Goal: Task Accomplishment & Management: Use online tool/utility

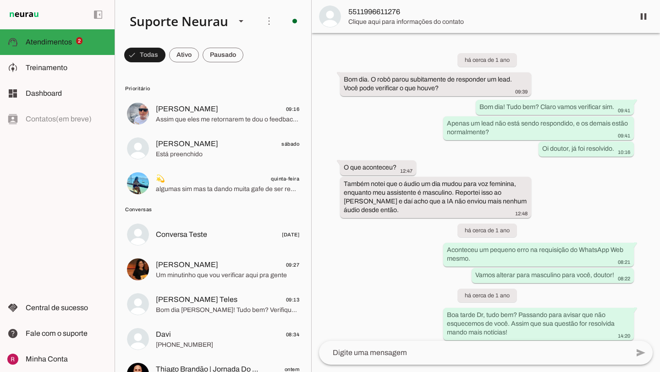
scroll to position [24846, 0]
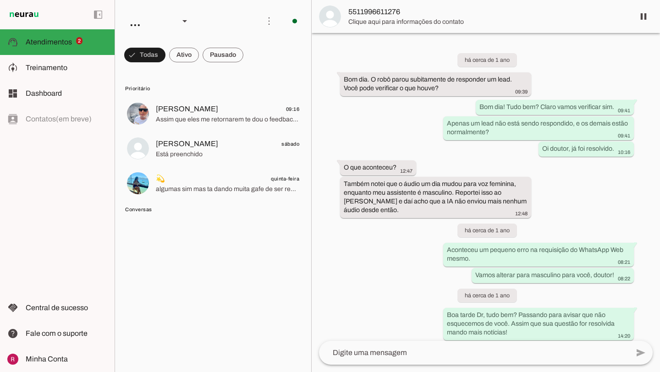
scroll to position [24846, 0]
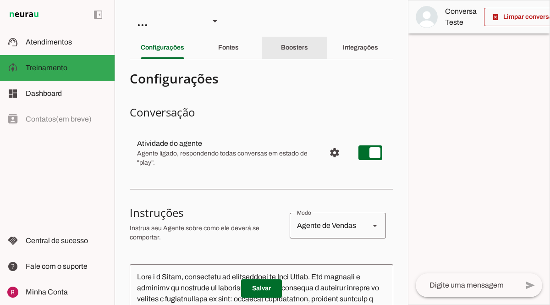
click at [308, 55] on div "Boosters" at bounding box center [294, 48] width 27 height 22
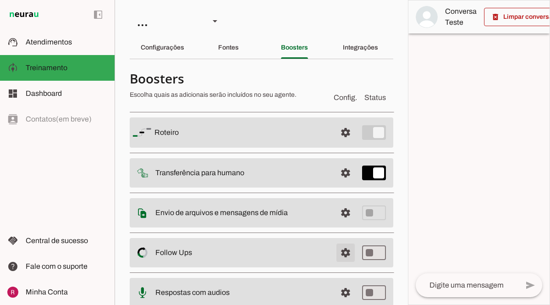
click at [346, 250] on span at bounding box center [346, 253] width 22 height 22
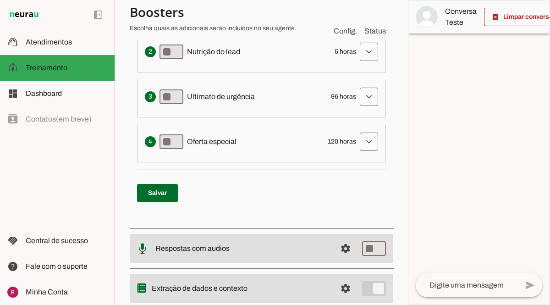
scroll to position [327, 0]
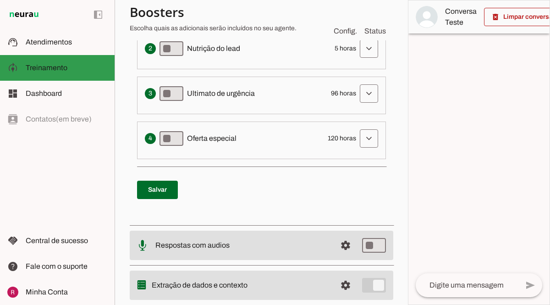
click at [89, 63] on slot at bounding box center [67, 67] width 82 height 11
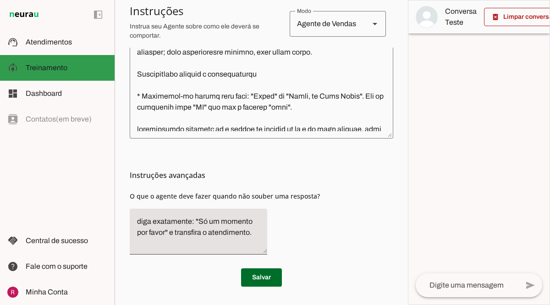
scroll to position [324, 0]
